Goal: Task Accomplishment & Management: Complete application form

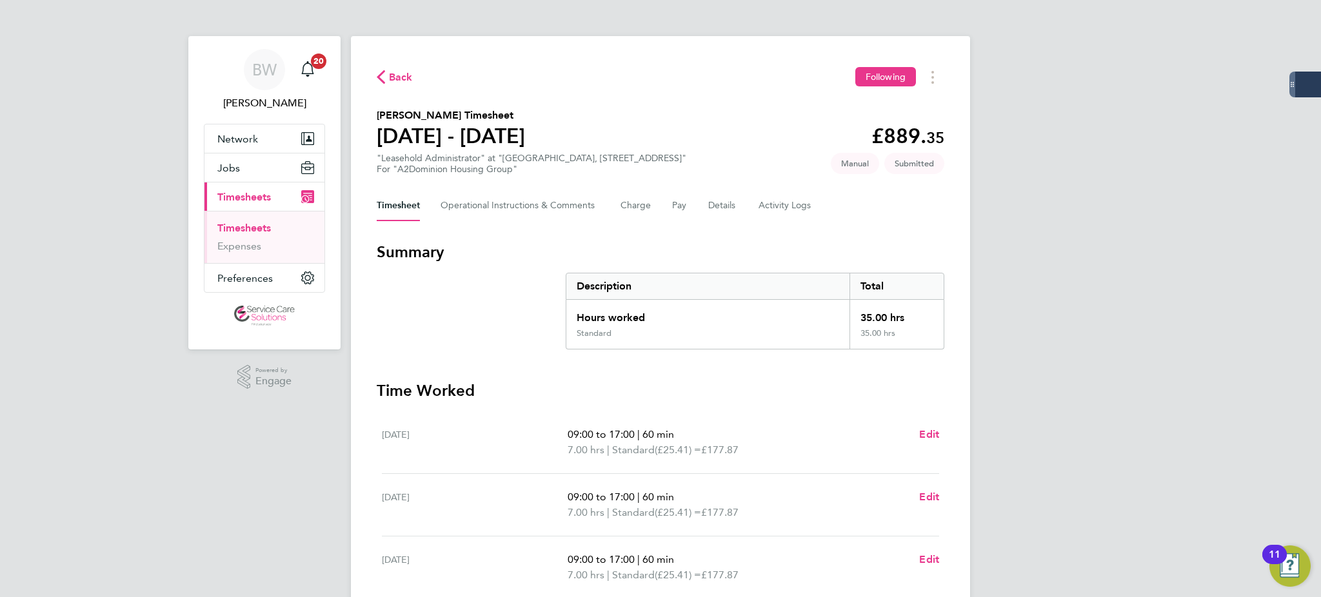
click at [252, 227] on link "Timesheets" at bounding box center [244, 228] width 54 height 12
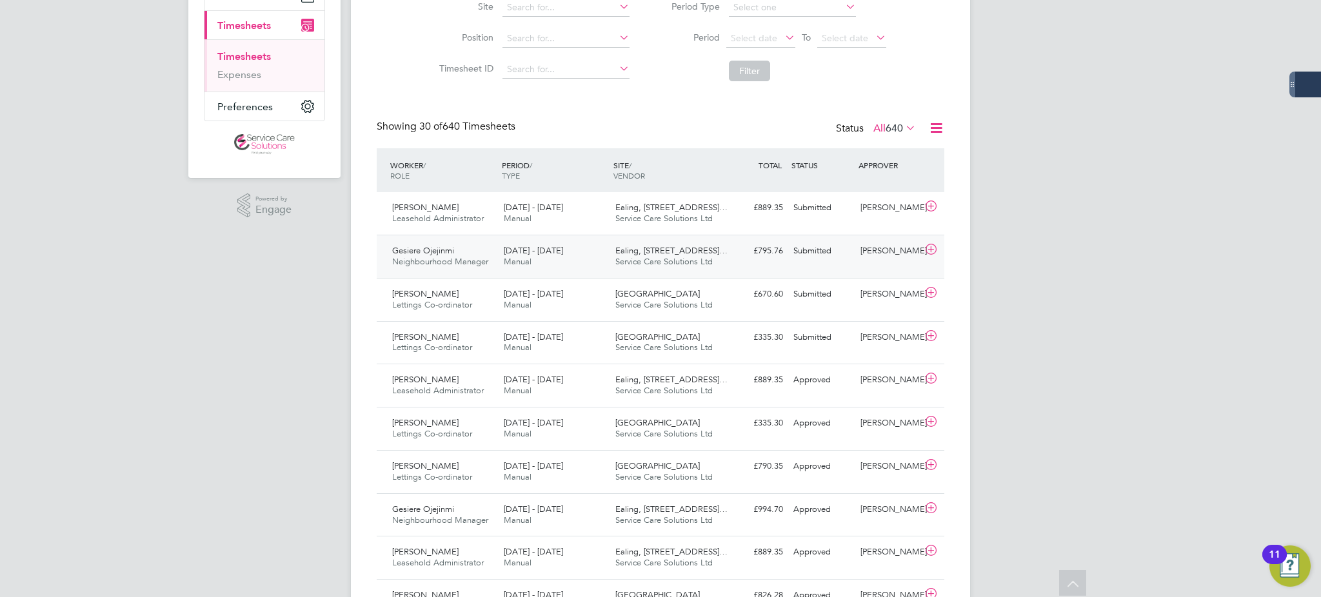
click at [595, 252] on div "[DATE] - [DATE] Manual" at bounding box center [555, 257] width 112 height 32
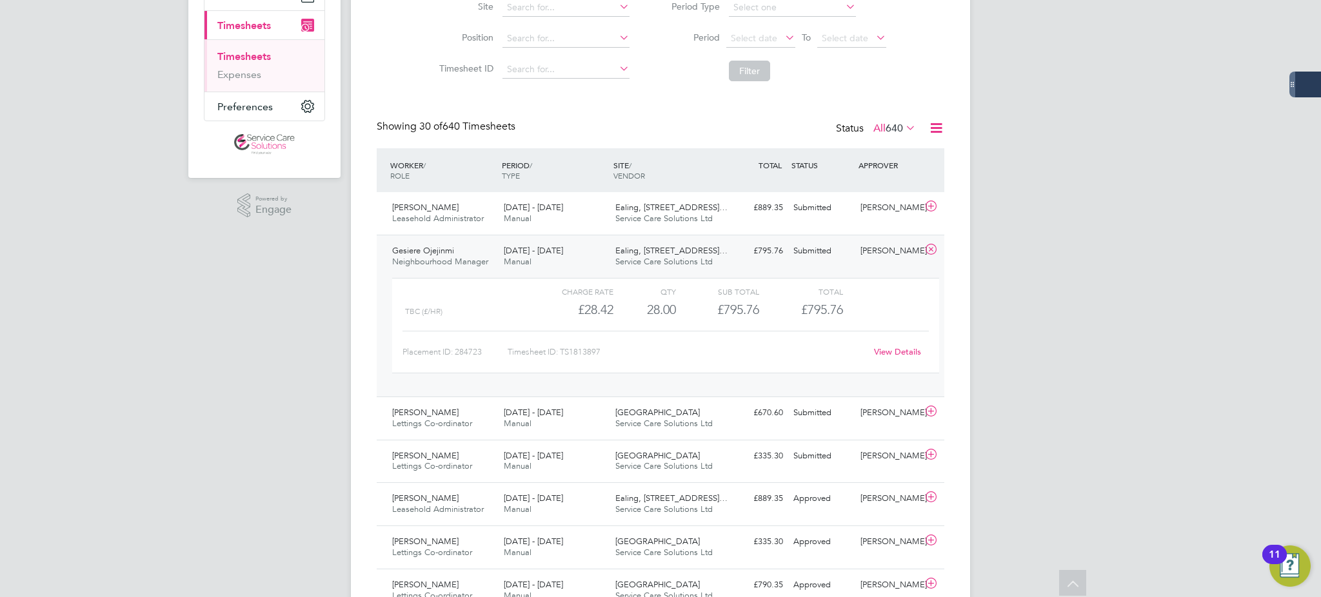
click at [889, 348] on link "View Details" at bounding box center [897, 351] width 47 height 11
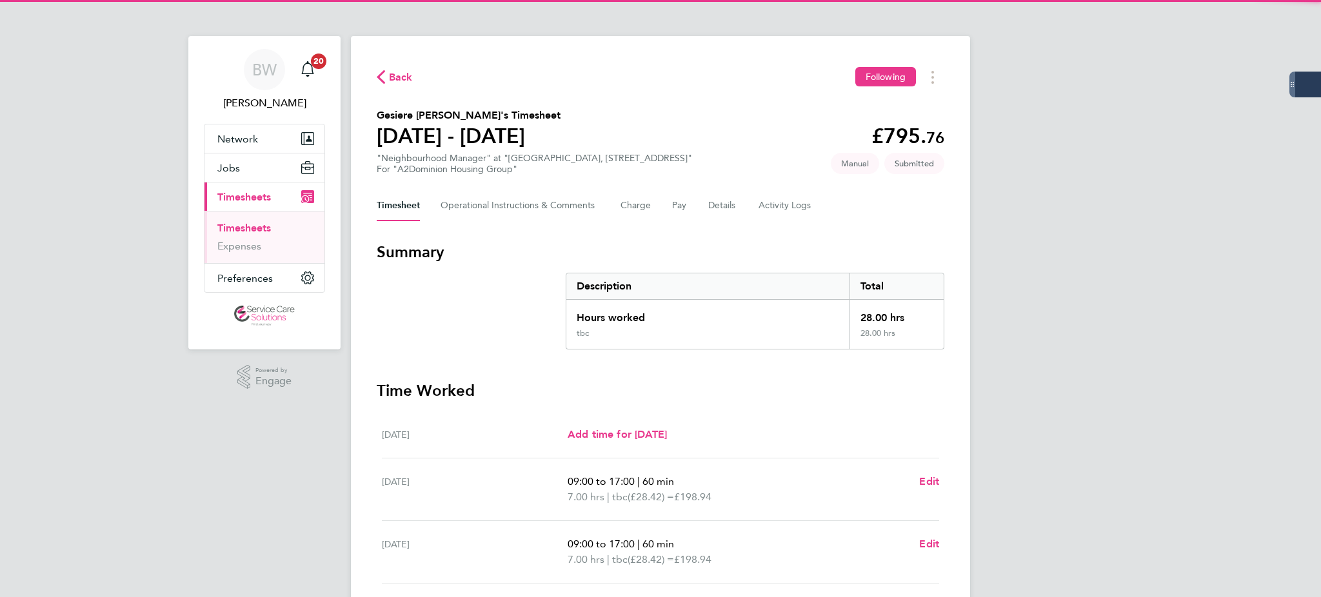
scroll to position [315, 0]
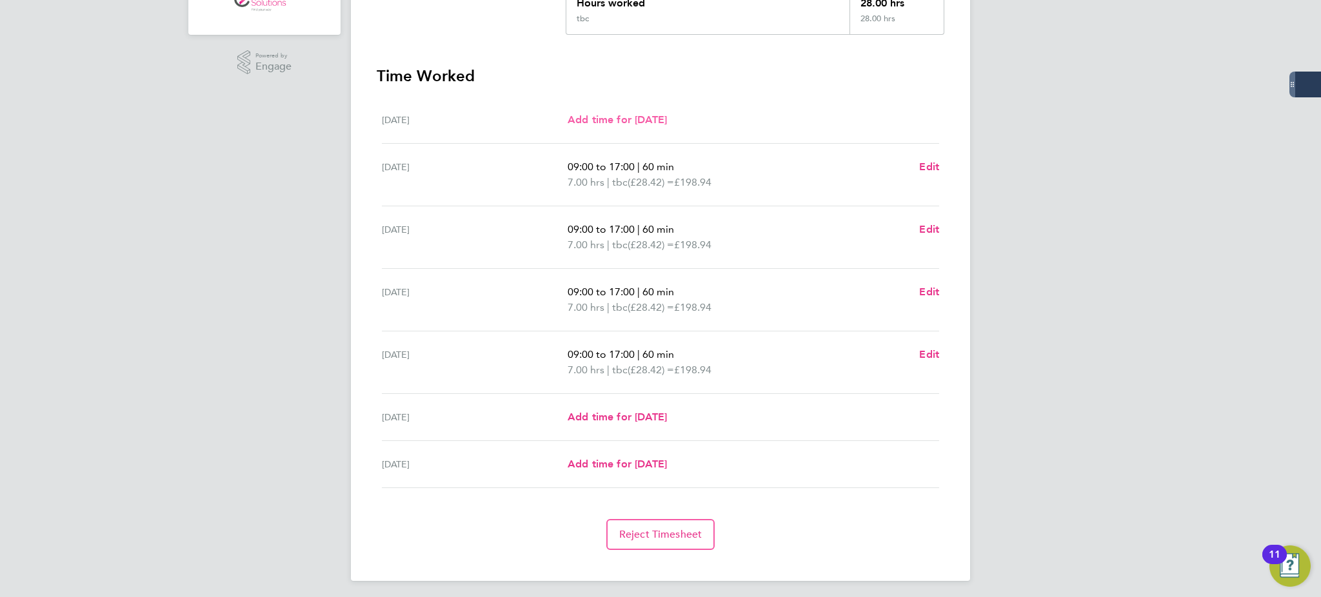
click at [641, 119] on span "Add time for Mon 25 Aug" at bounding box center [617, 120] width 99 height 12
select select "30"
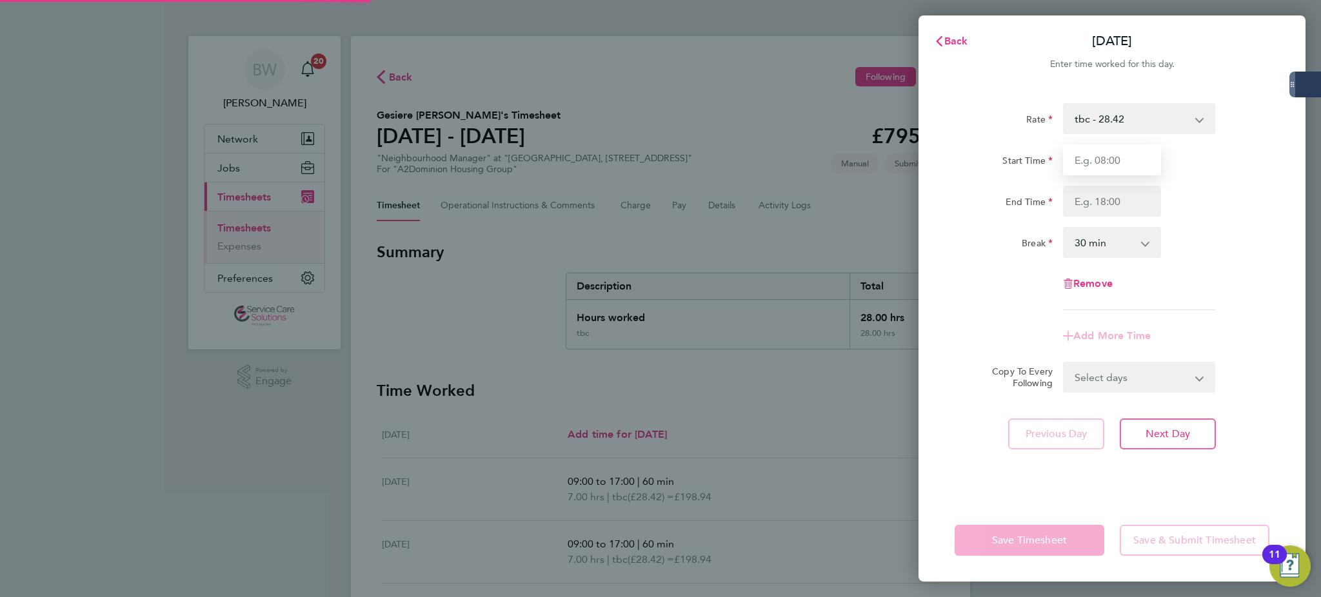
click at [1106, 159] on input "Start Time" at bounding box center [1112, 159] width 98 height 31
type input "09:00"
drag, startPoint x: 1108, startPoint y: 174, endPoint x: 1118, endPoint y: 207, distance: 34.5
click at [1118, 207] on input "End Time" at bounding box center [1112, 201] width 98 height 31
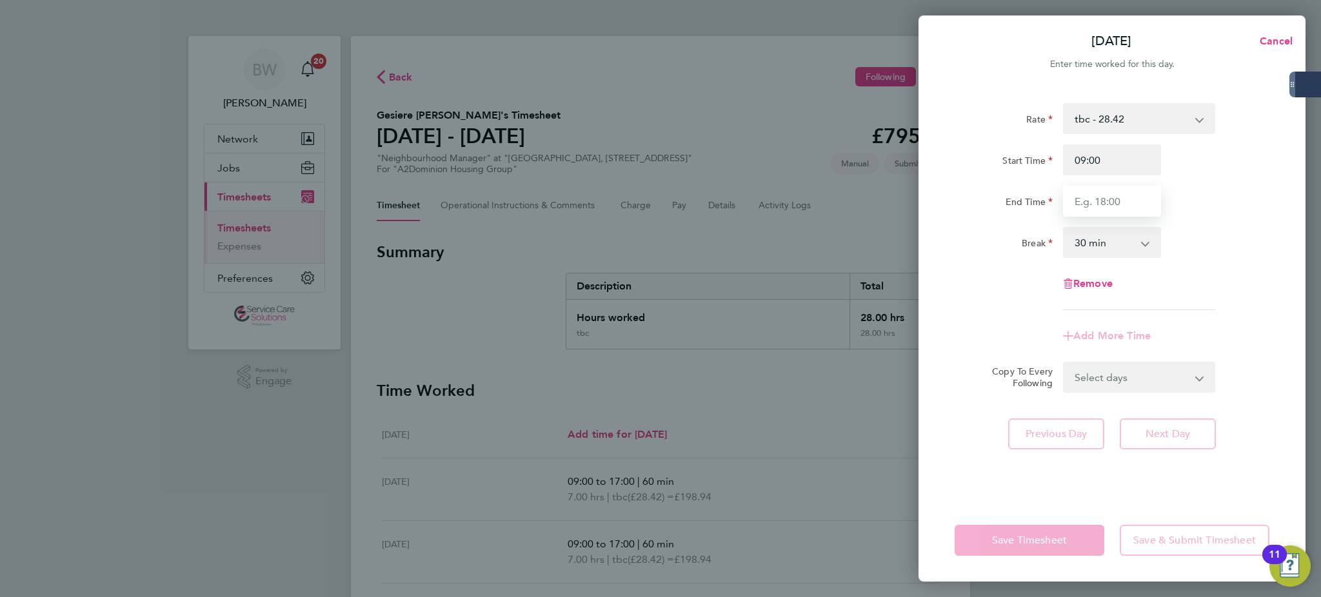
type input "17:00"
click at [1101, 250] on select "0 min 15 min 30 min 45 min 60 min 75 min 90 min" at bounding box center [1104, 242] width 80 height 28
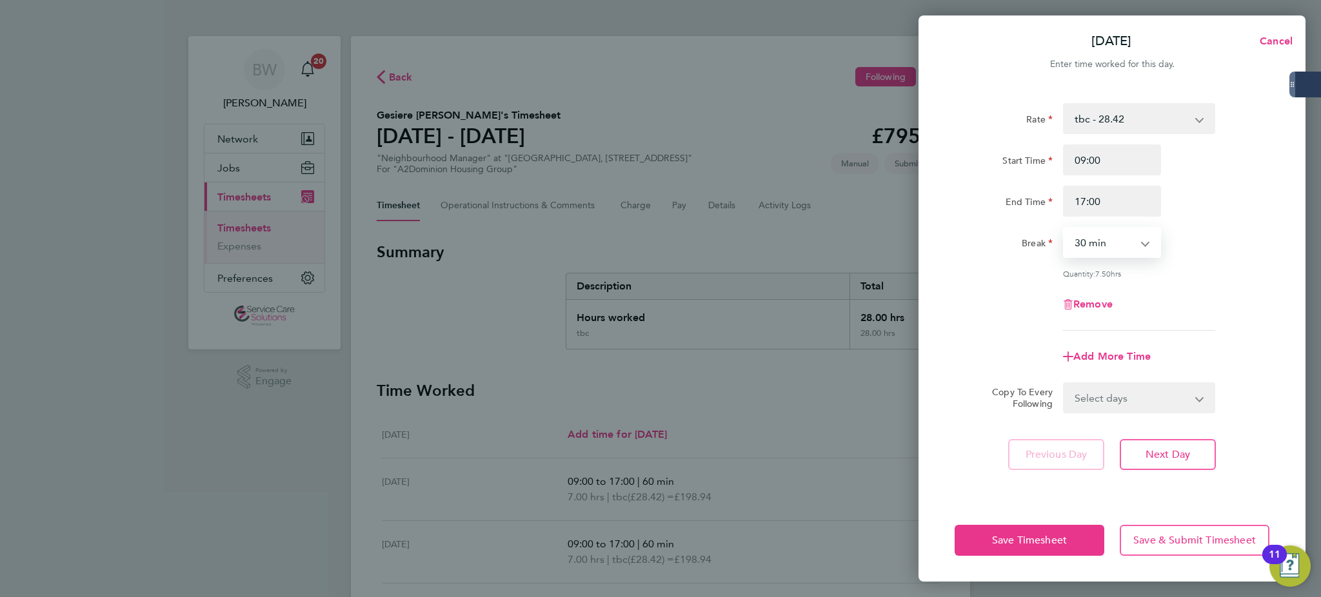
select select "60"
click at [1064, 228] on select "0 min 15 min 30 min 45 min 60 min 75 min 90 min" at bounding box center [1104, 242] width 80 height 28
click at [1027, 540] on span "Save Timesheet" at bounding box center [1029, 540] width 75 height 13
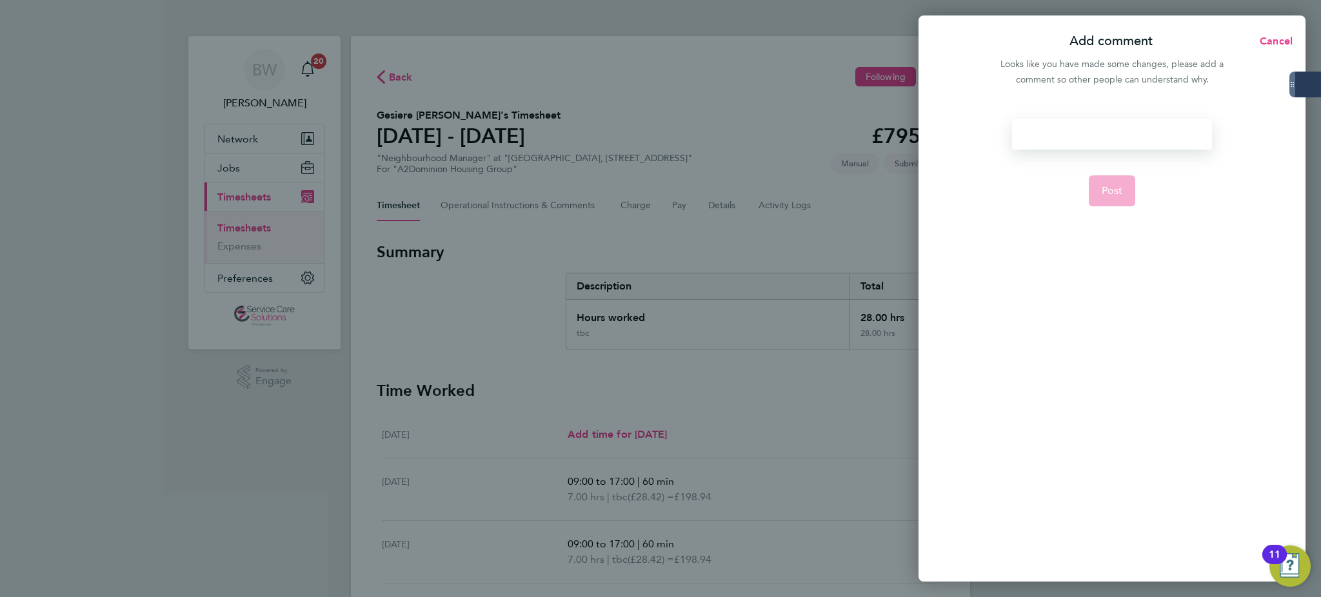
click at [1048, 137] on div at bounding box center [1111, 134] width 199 height 31
click at [1071, 130] on div at bounding box center [1111, 134] width 199 height 31
click at [1107, 179] on button "Post" at bounding box center [1112, 190] width 47 height 31
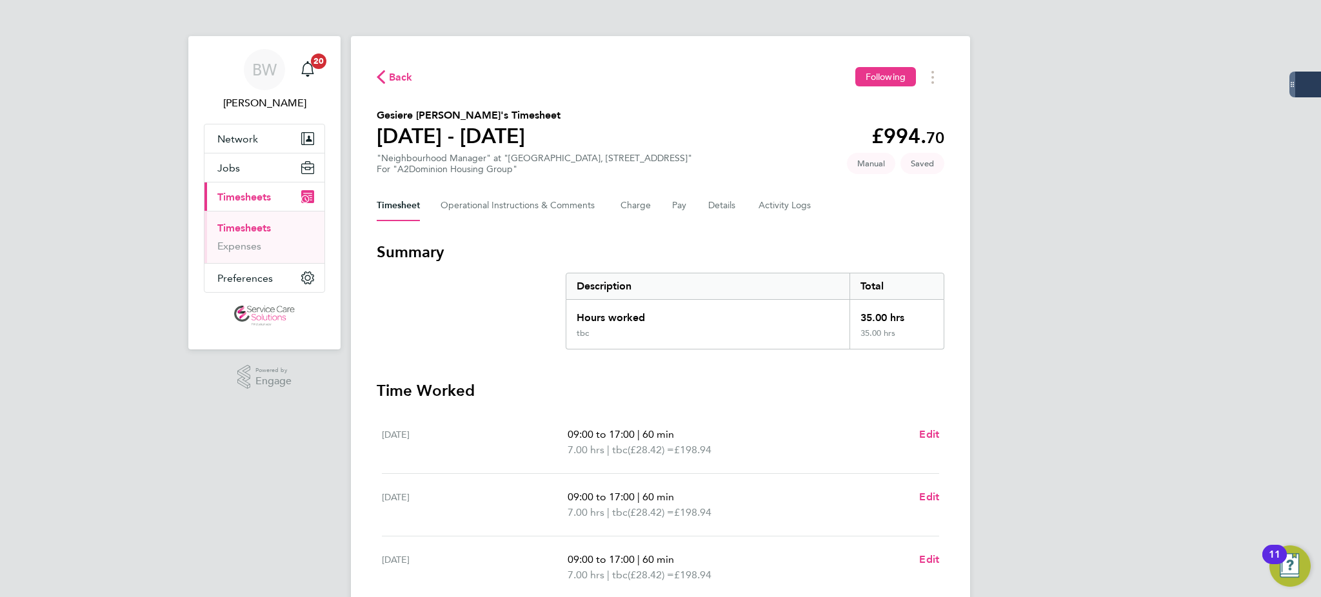
scroll to position [331, 0]
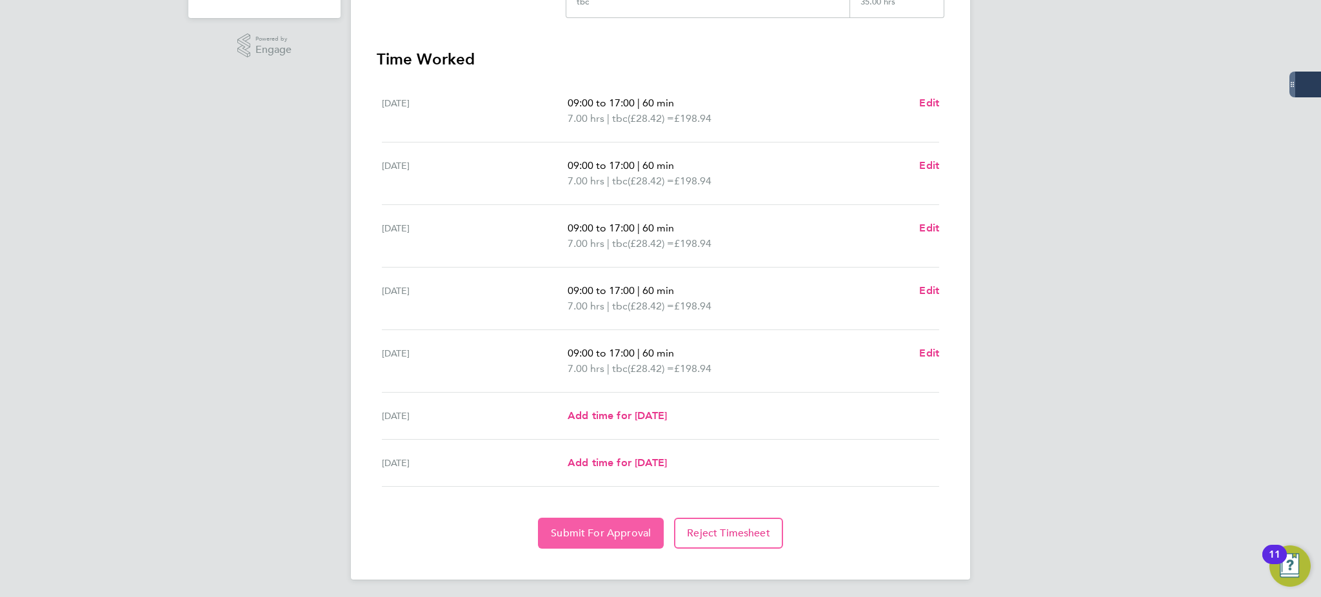
click at [591, 527] on span "Submit For Approval" at bounding box center [601, 533] width 100 height 13
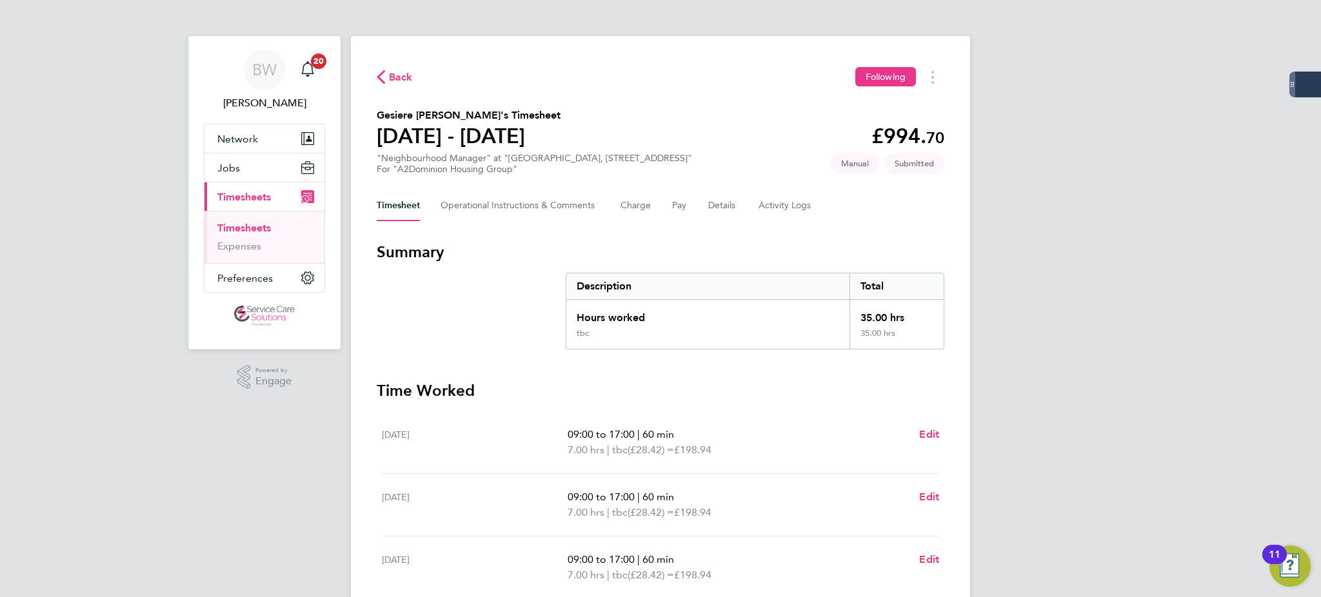
click at [246, 226] on link "Timesheets" at bounding box center [244, 228] width 54 height 12
